Goal: Information Seeking & Learning: Learn about a topic

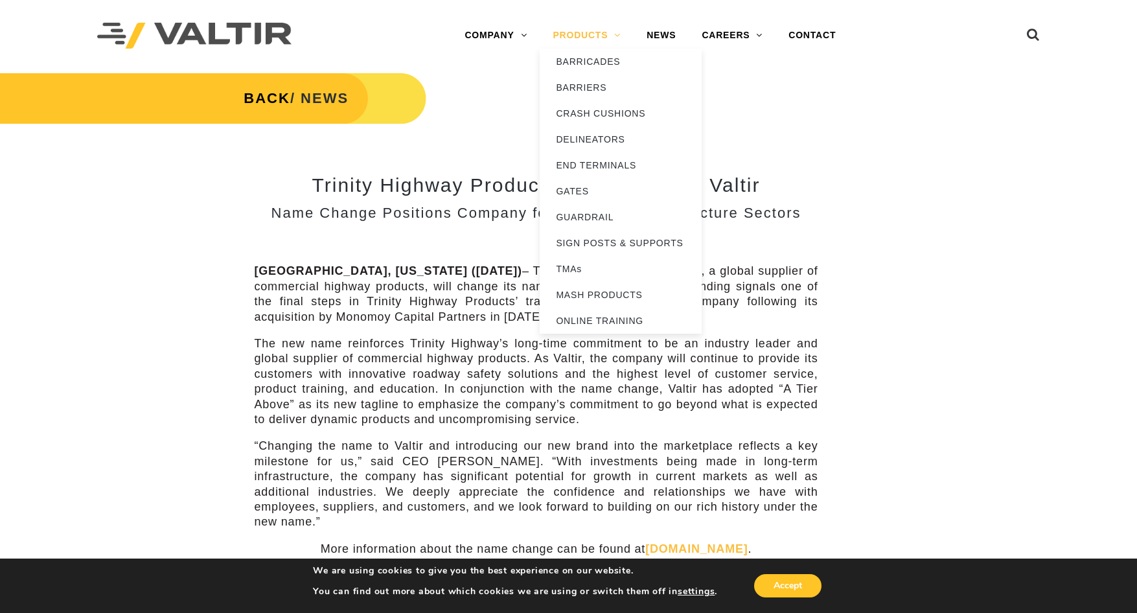
click at [621, 32] on link "PRODUCTS" at bounding box center [587, 36] width 94 height 26
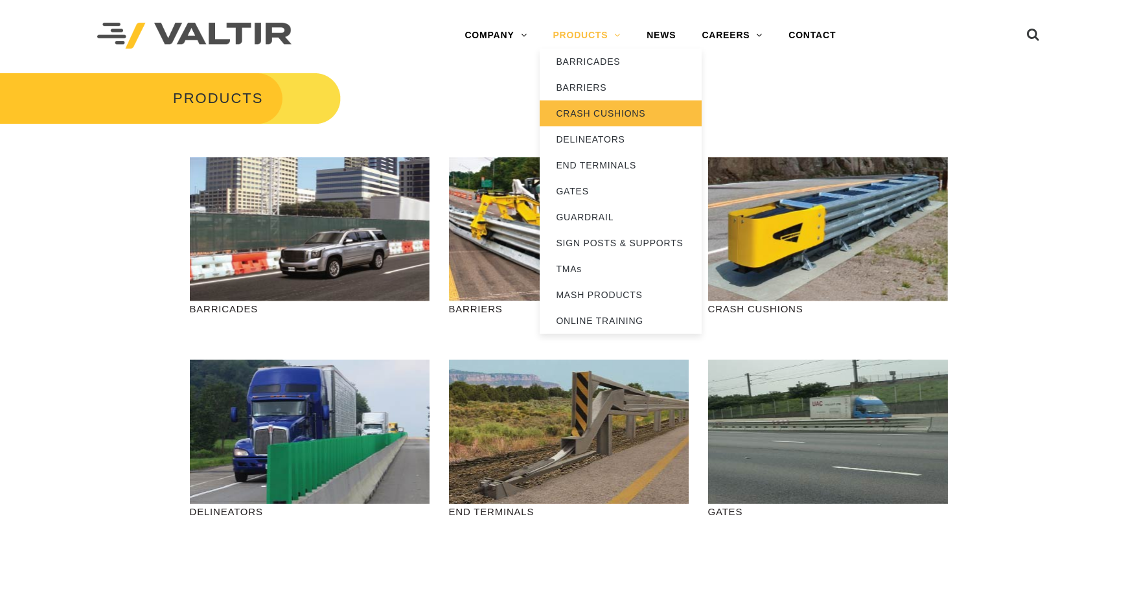
click at [601, 114] on link "CRASH CUSHIONS" at bounding box center [621, 113] width 162 height 26
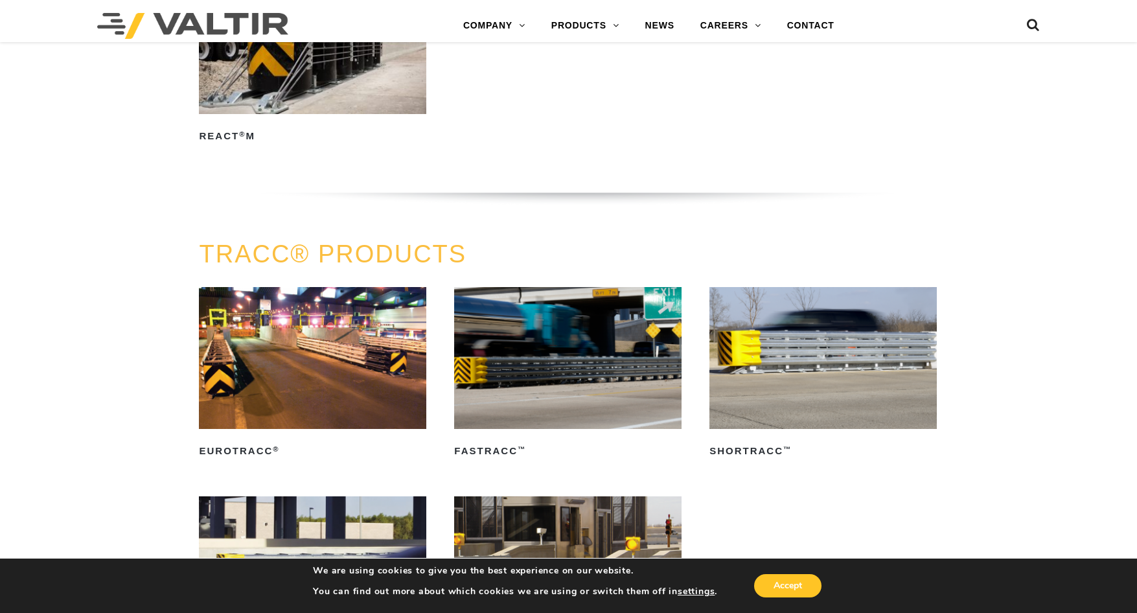
scroll to position [1944, 0]
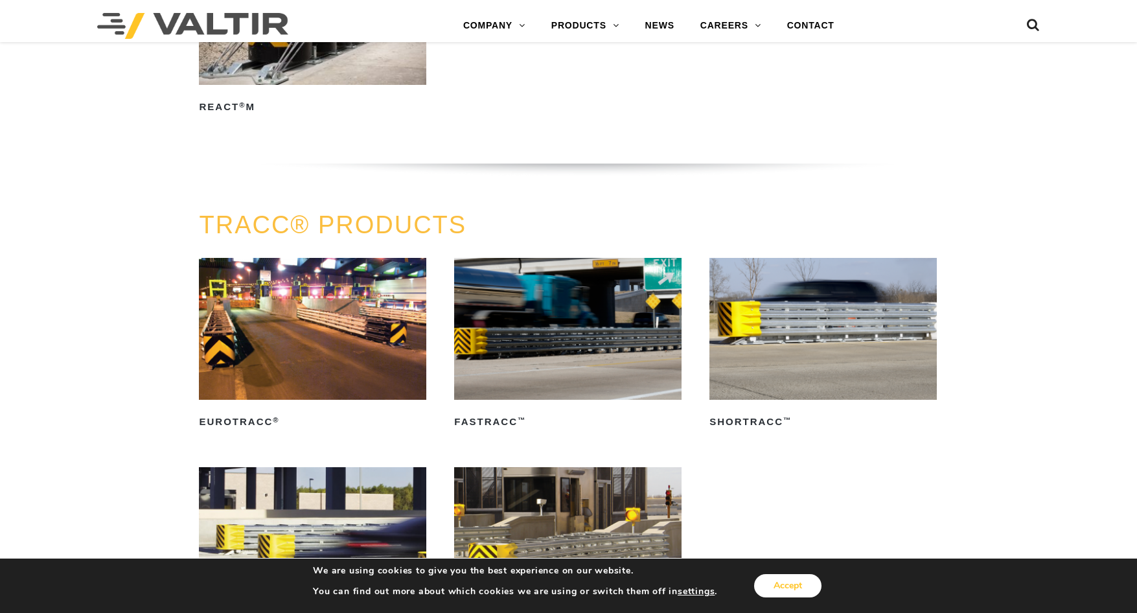
click at [806, 583] on button "Accept" at bounding box center [787, 585] width 67 height 23
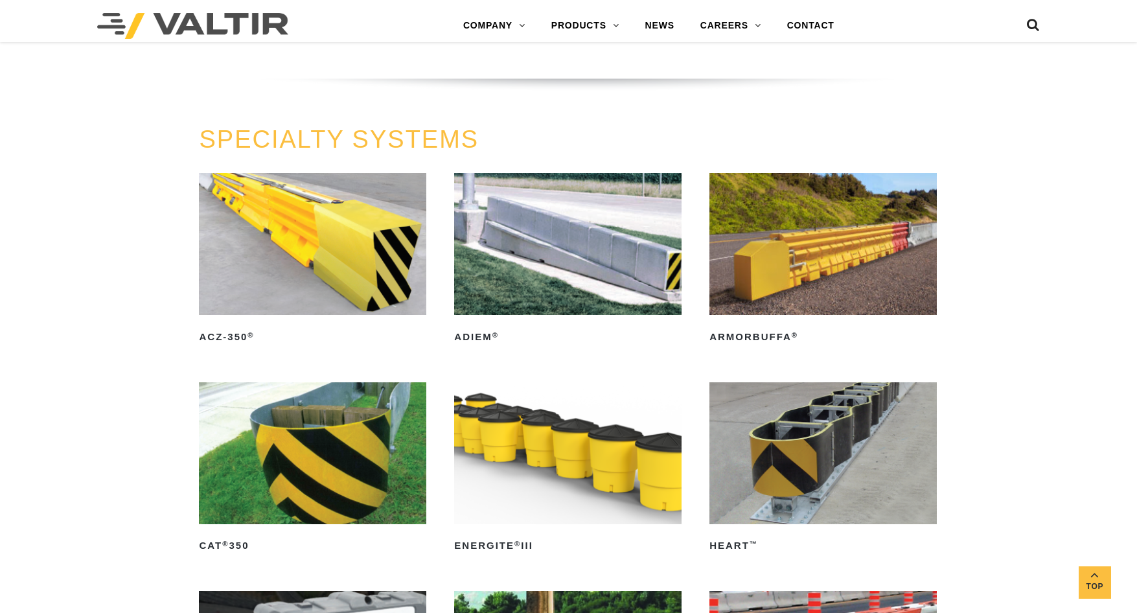
scroll to position [3305, 0]
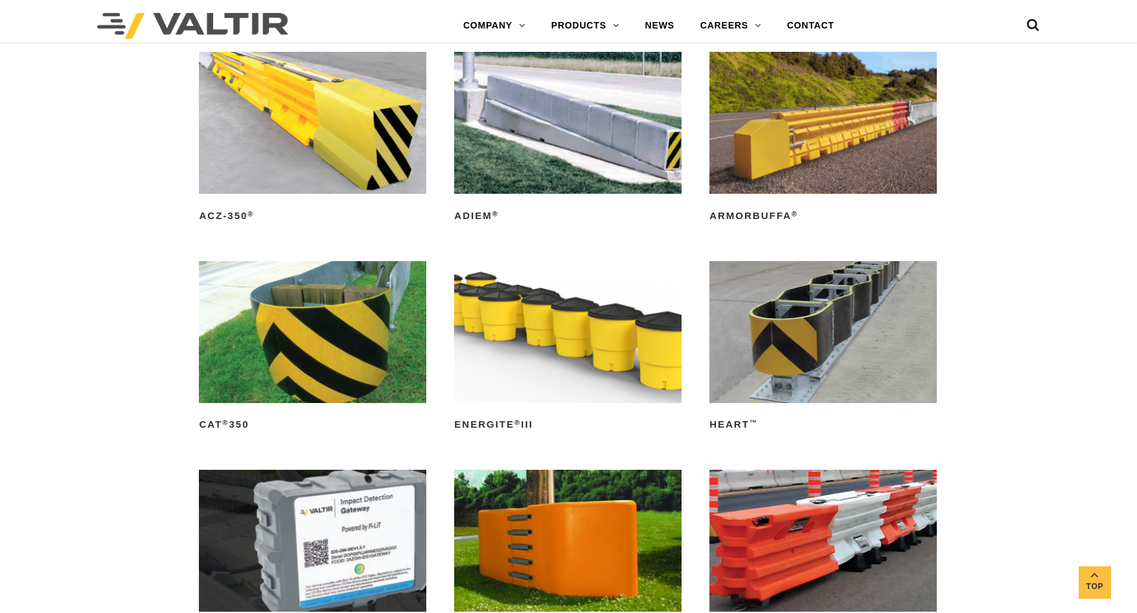
click at [870, 344] on img at bounding box center [823, 332] width 227 height 142
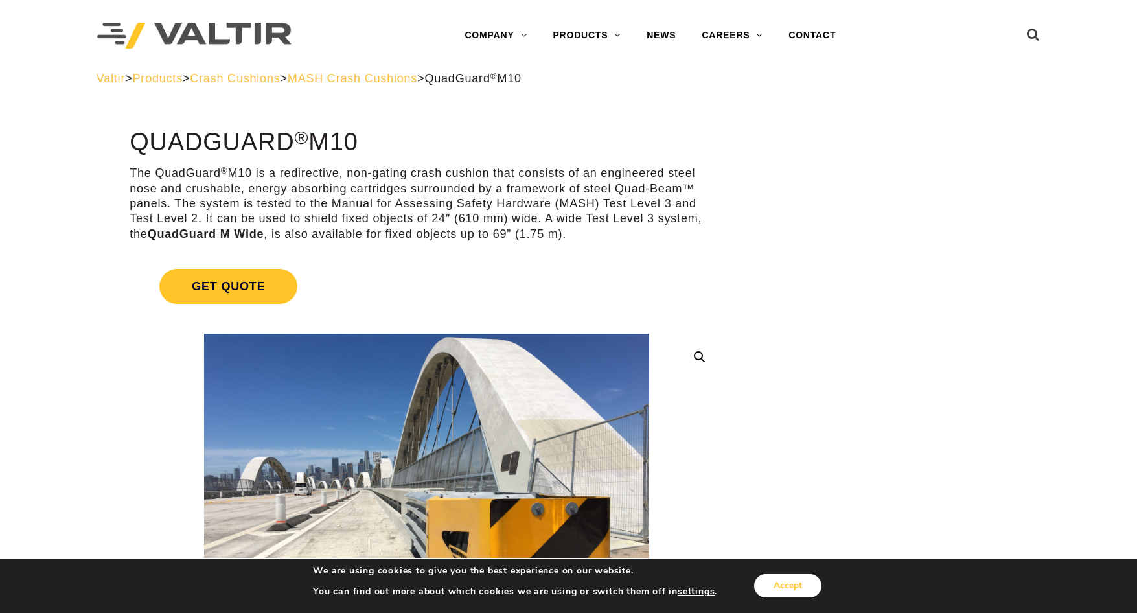
click at [804, 592] on button "Accept" at bounding box center [787, 585] width 67 height 23
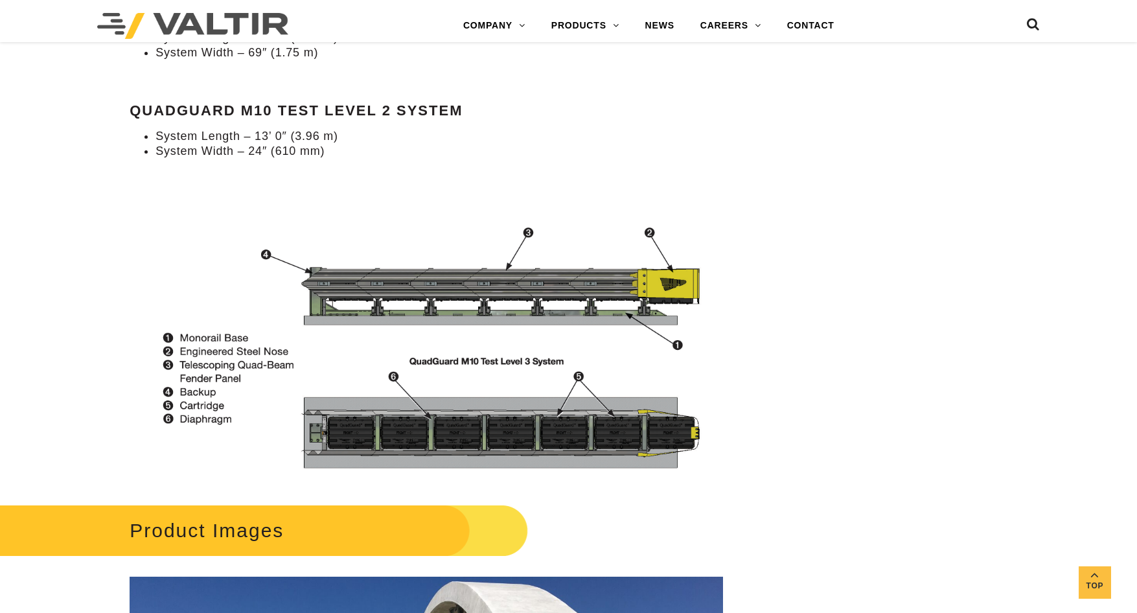
scroll to position [1426, 0]
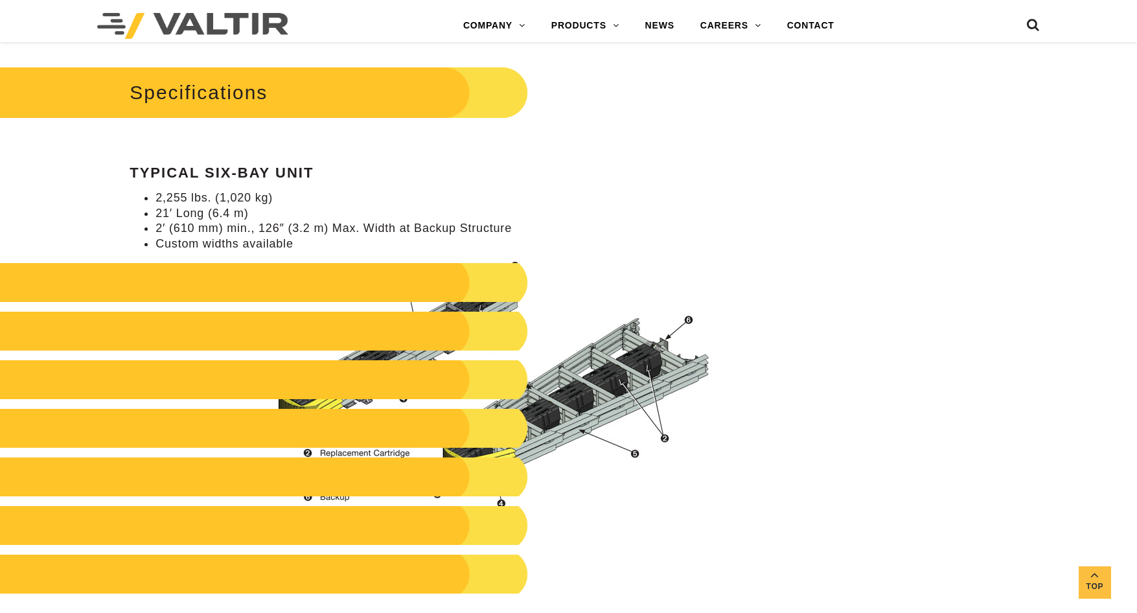
scroll to position [1296, 0]
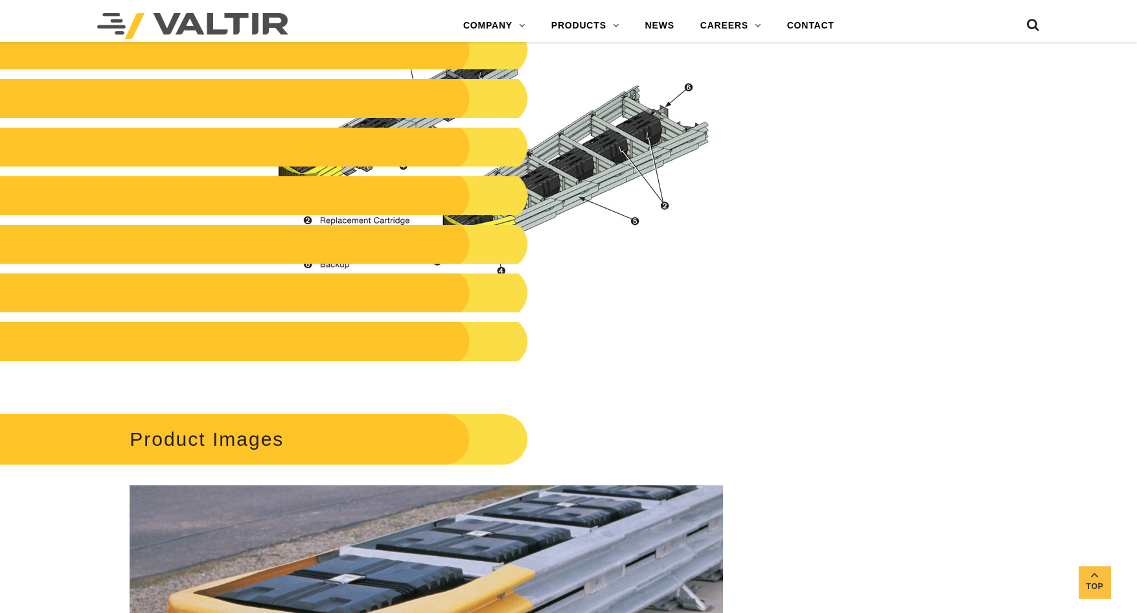
click at [229, 425] on h2 "Product Images" at bounding box center [243, 439] width 569 height 60
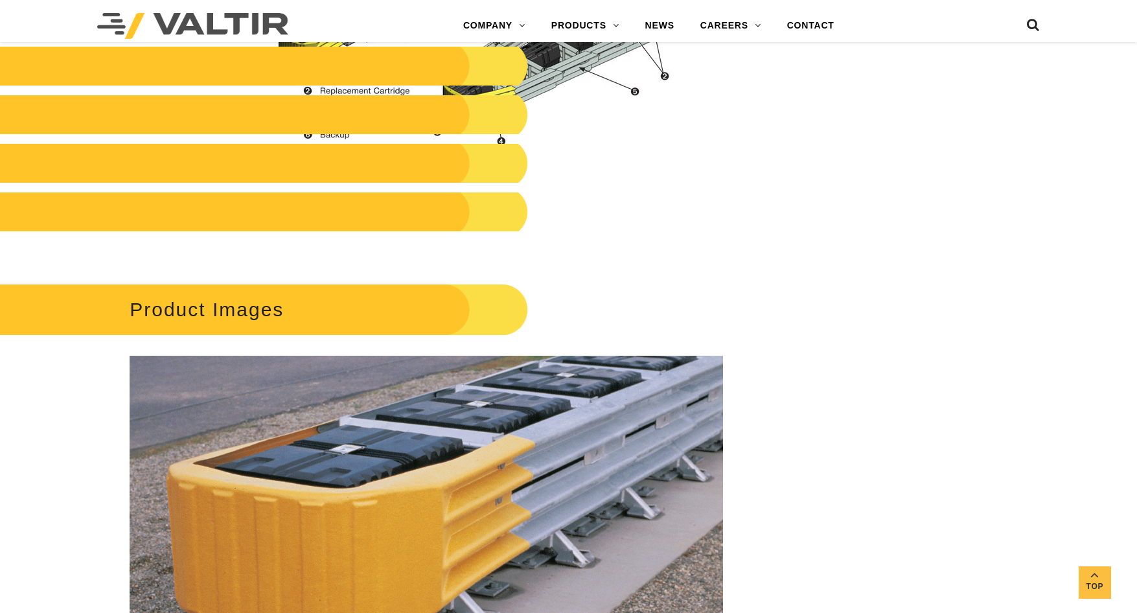
scroll to position [1231, 0]
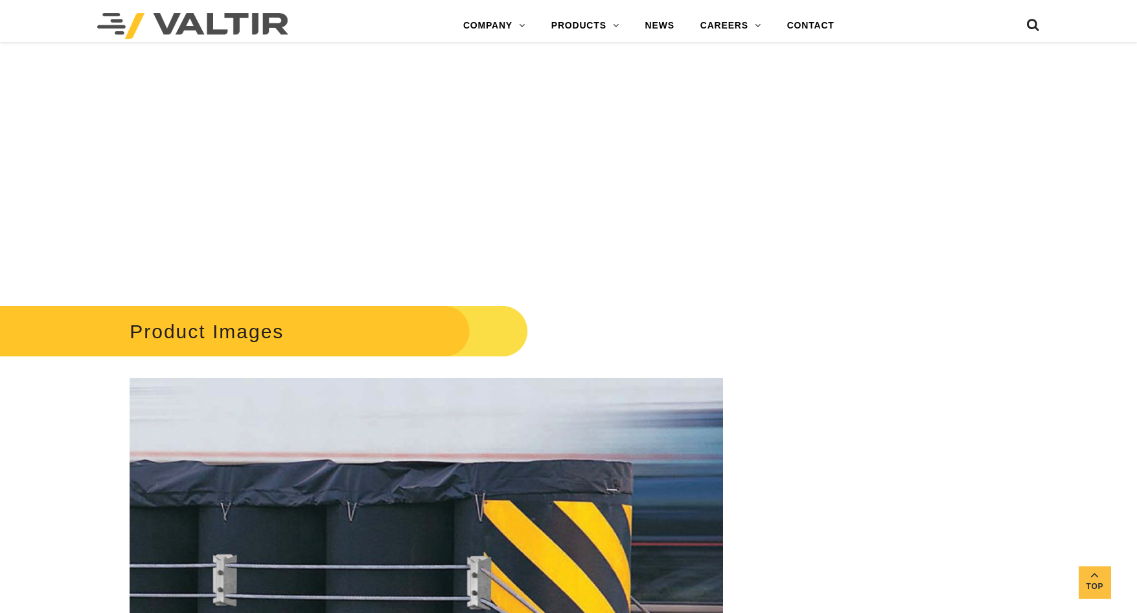
scroll to position [1231, 0]
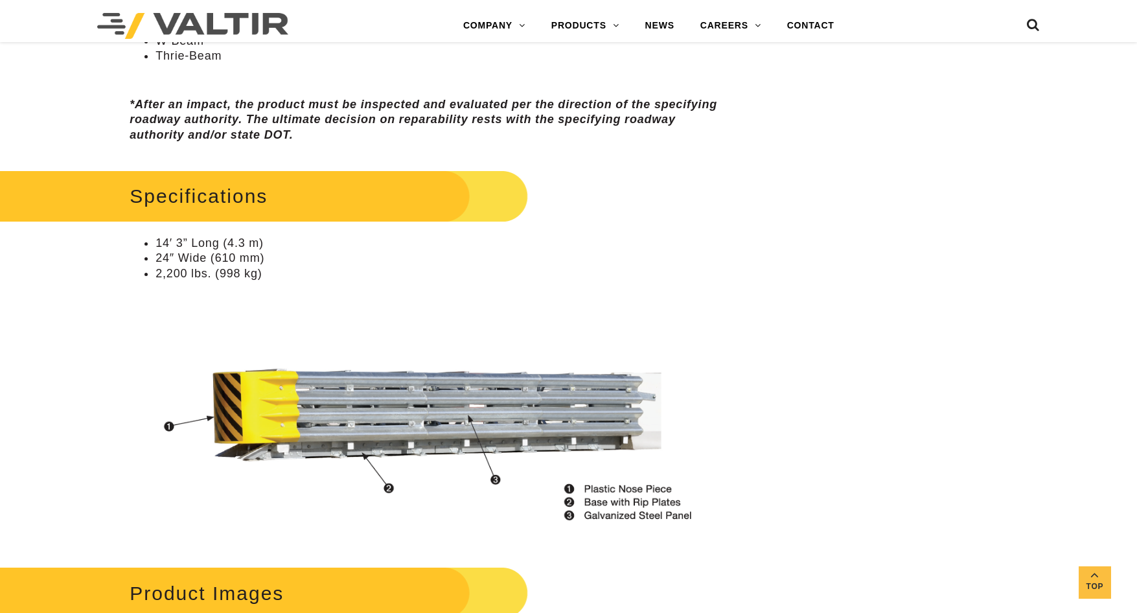
scroll to position [1102, 0]
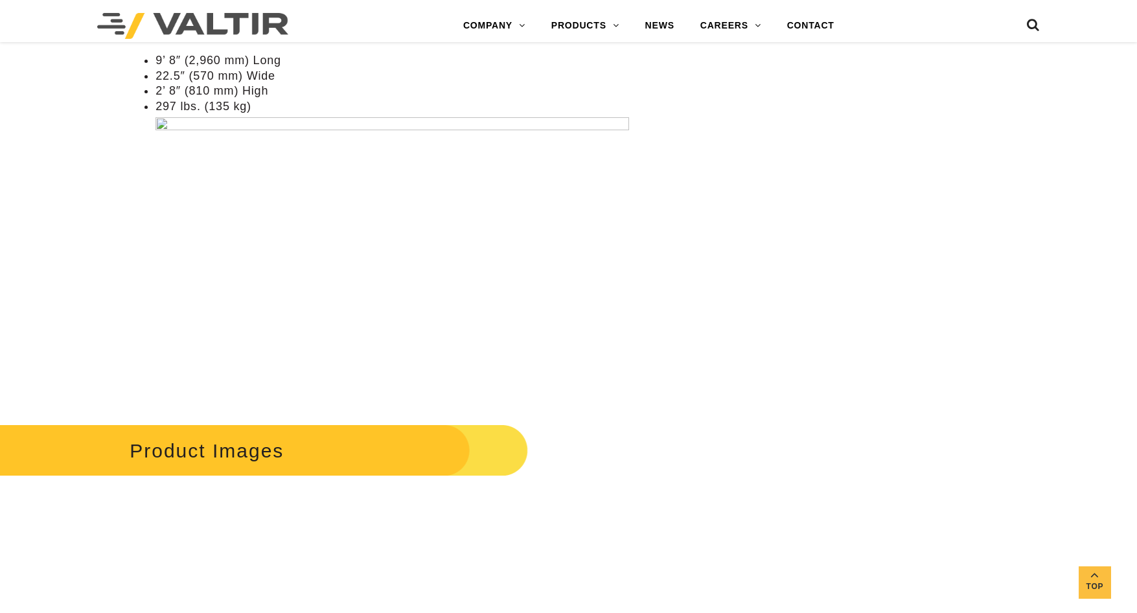
scroll to position [1037, 0]
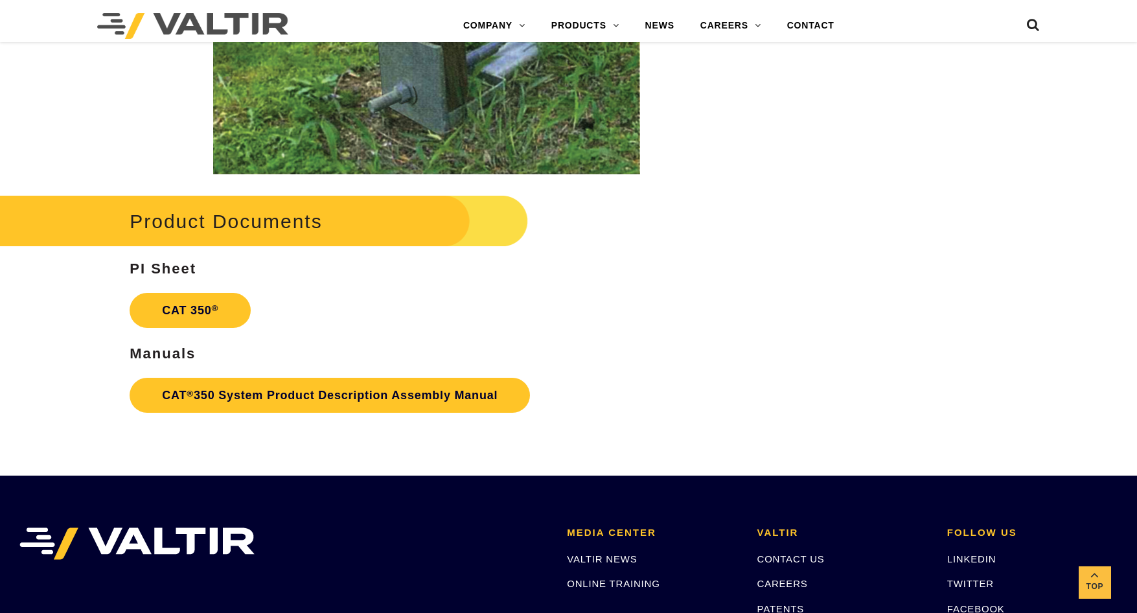
scroll to position [2333, 0]
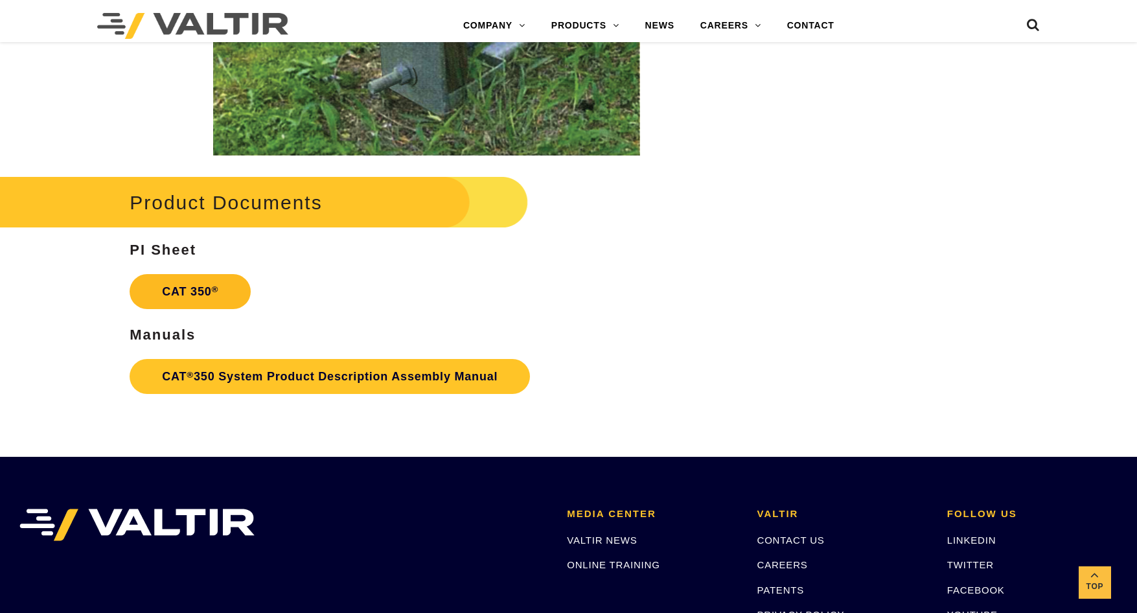
click at [157, 283] on link "CAT 350 ®" at bounding box center [190, 291] width 121 height 35
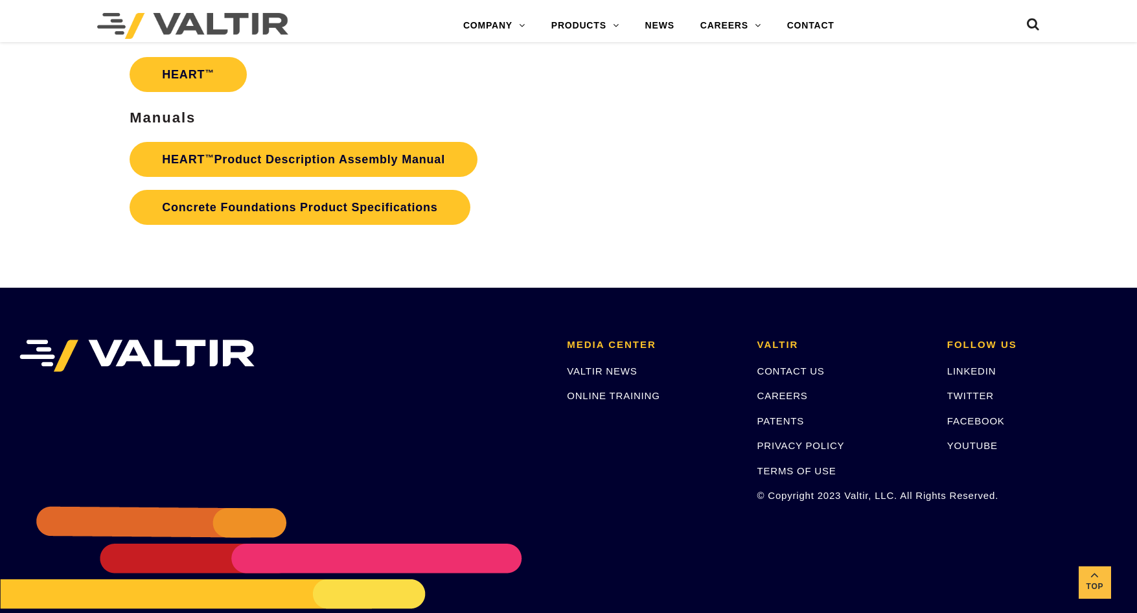
scroll to position [2207, 0]
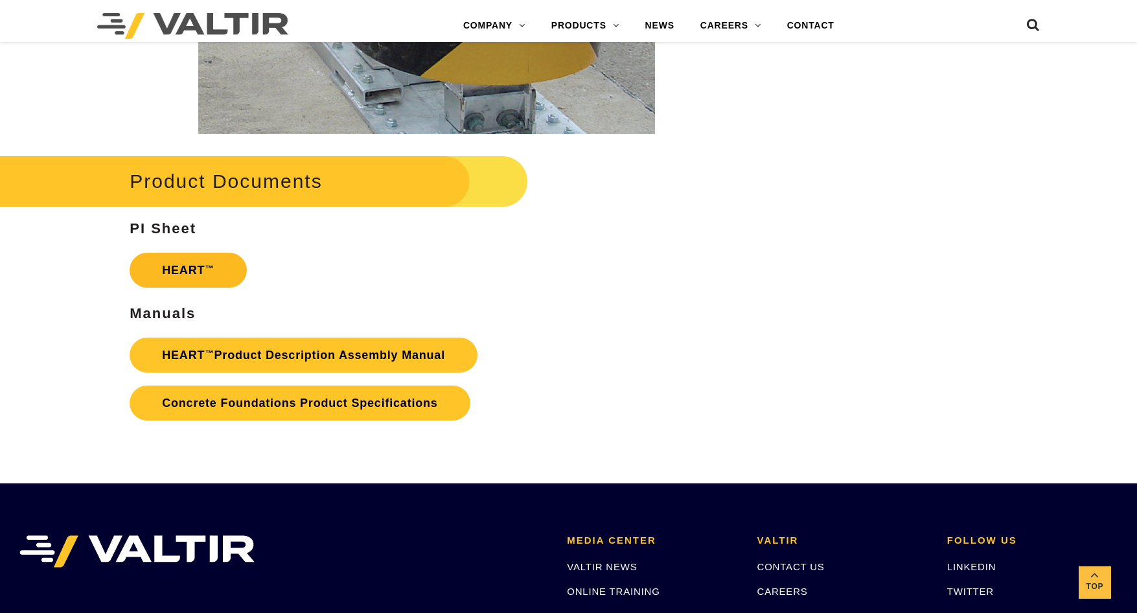
click at [216, 272] on link "HEART ™" at bounding box center [188, 270] width 117 height 35
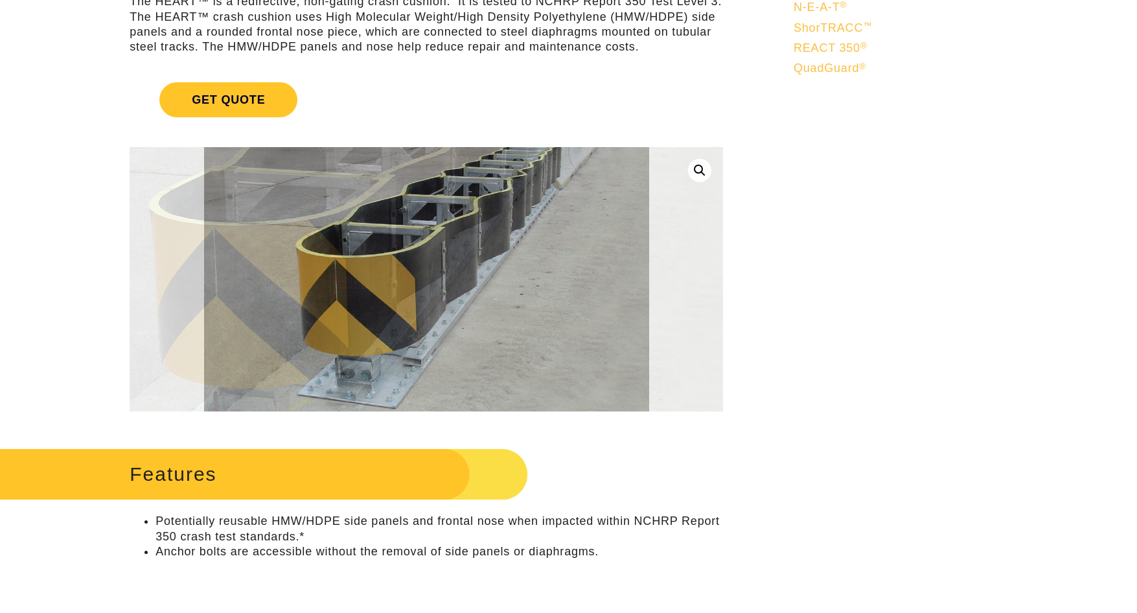
scroll to position [194, 0]
